Goal: Obtain resource: Download file/media

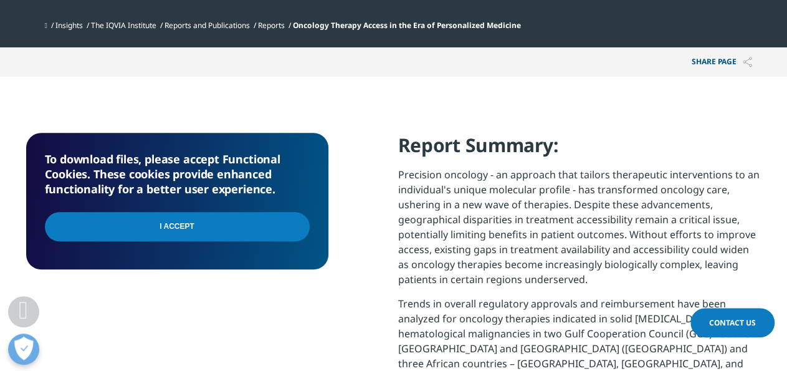
scroll to position [583, 0]
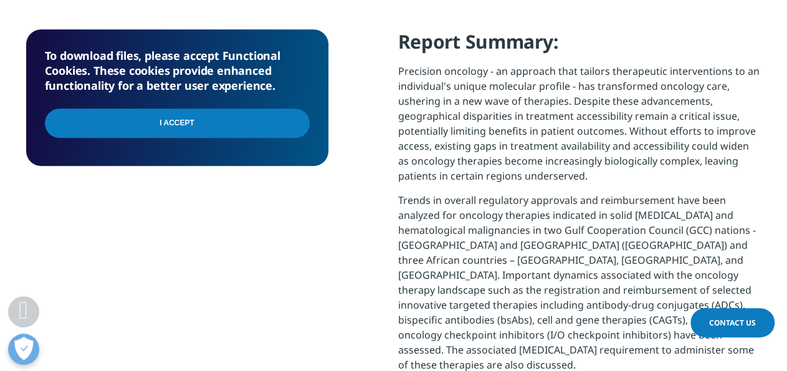
click at [191, 131] on input "I Accept" at bounding box center [177, 122] width 265 height 29
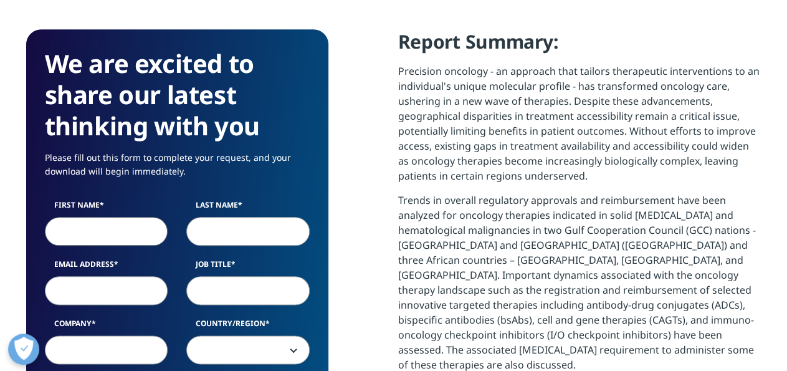
scroll to position [1224, 735]
type input "Ed"
click at [267, 231] on input "Last Name" at bounding box center [247, 231] width 123 height 29
type input "[PERSON_NAME]"
type input "[PERSON_NAME][EMAIL_ADDRESS][PERSON_NAME][PERSON_NAME][DOMAIN_NAME]"
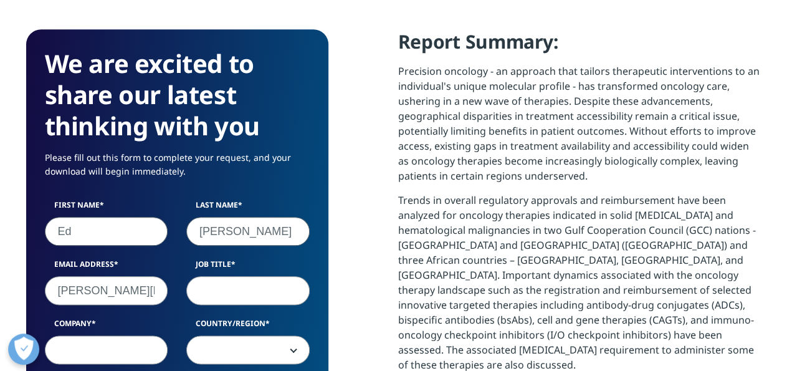
type input "[GEOGRAPHIC_DATA]"
select select "[GEOGRAPHIC_DATA]"
click at [231, 292] on input "Job Title" at bounding box center [247, 290] width 123 height 29
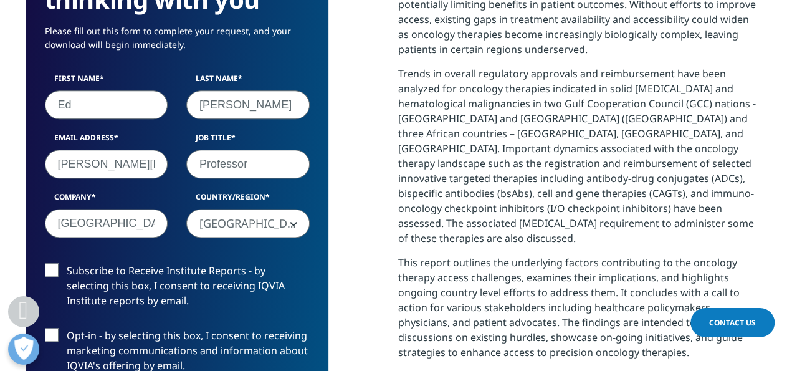
scroll to position [777, 0]
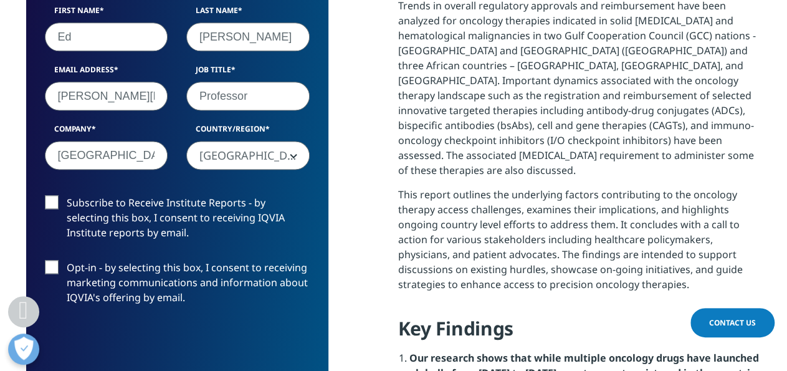
type input "Professor"
click at [54, 199] on label "Subscribe to Receive Institute Reports - by selecting this box, I consent to re…" at bounding box center [177, 221] width 265 height 52
click at [67, 195] on input "Subscribe to Receive Institute Reports - by selecting this box, I consent to re…" at bounding box center [67, 195] width 0 height 0
click at [54, 199] on label "Subscribe to Receive Institute Reports - by selecting this box, I consent to re…" at bounding box center [177, 221] width 265 height 52
click at [67, 195] on input "Subscribe to Receive Institute Reports - by selecting this box, I consent to re…" at bounding box center [67, 195] width 0 height 0
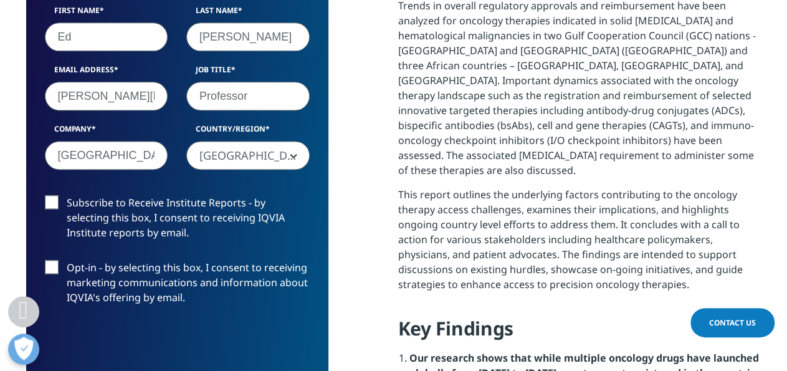
click at [50, 264] on label "Opt-in - by selecting this box, I consent to receiving marketing communications…" at bounding box center [177, 286] width 265 height 52
click at [67, 260] on input "Opt-in - by selecting this box, I consent to receiving marketing communications…" at bounding box center [67, 260] width 0 height 0
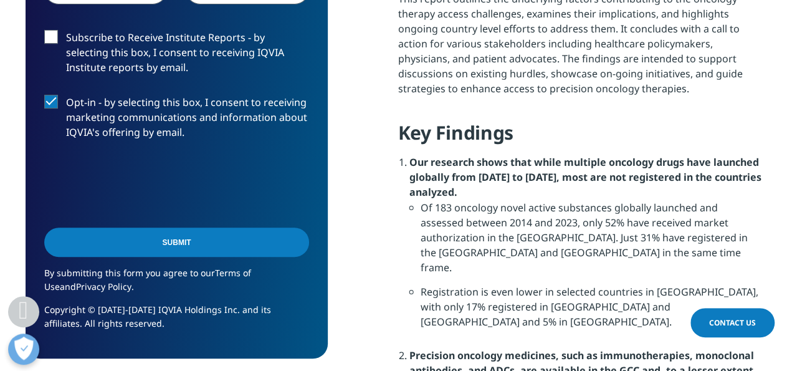
scroll to position [1166, 0]
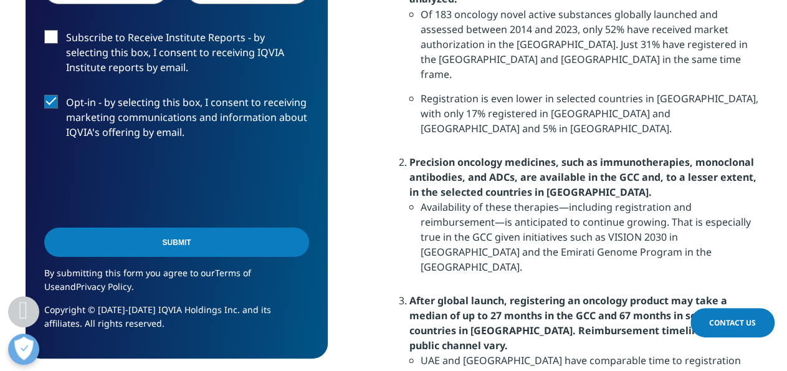
click at [191, 246] on input "Submit" at bounding box center [176, 241] width 265 height 29
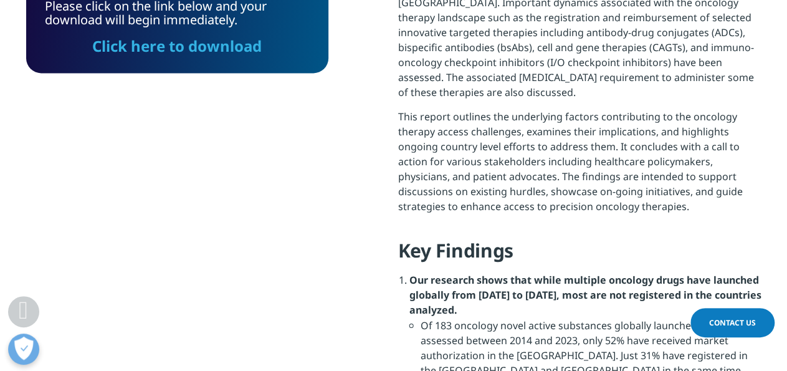
scroll to position [92, 302]
click at [228, 52] on link "Click here to download" at bounding box center [176, 46] width 169 height 21
